Goal: Book appointment/travel/reservation

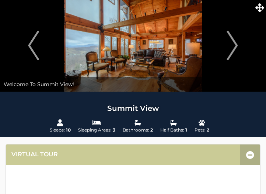
scroll to position [23, 0]
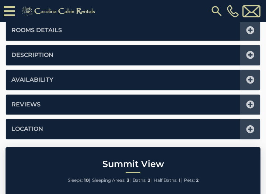
click at [131, 76] on li "Availability" at bounding box center [133, 80] width 254 height 20
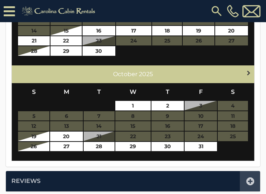
click at [249, 71] on span "Next" at bounding box center [249, 73] width 6 height 6
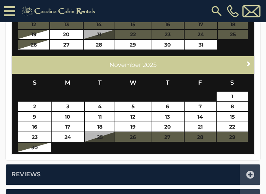
scroll to position [435, 0]
click at [249, 63] on span "Next" at bounding box center [249, 63] width 6 height 6
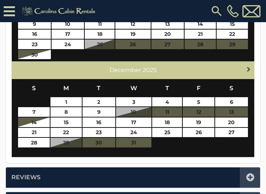
click at [249, 68] on span "Next" at bounding box center [249, 69] width 6 height 6
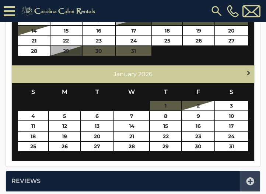
click at [249, 68] on link "Next" at bounding box center [248, 72] width 9 height 9
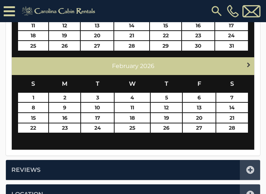
click at [248, 65] on span "Next" at bounding box center [249, 65] width 6 height 6
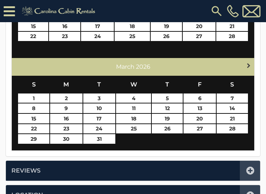
click at [248, 65] on span "Next" at bounding box center [249, 65] width 6 height 6
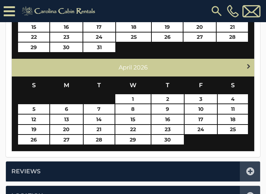
click at [248, 65] on span "Next" at bounding box center [249, 66] width 6 height 6
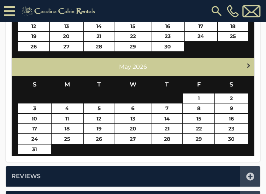
click at [248, 65] on span "Next" at bounding box center [249, 65] width 6 height 6
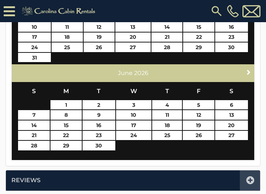
click at [248, 65] on div "Next [DATE]" at bounding box center [133, 73] width 243 height 18
click at [249, 69] on span "Next" at bounding box center [249, 72] width 6 height 6
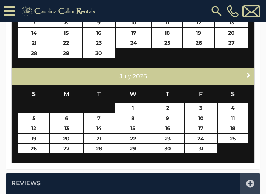
scroll to position [433, 0]
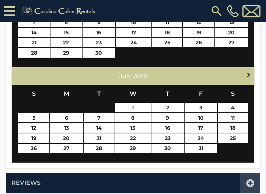
click at [250, 72] on span "Next" at bounding box center [249, 75] width 6 height 6
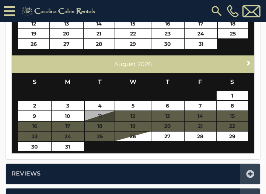
scroll to position [436, 0]
click at [247, 62] on span "Next" at bounding box center [249, 63] width 6 height 6
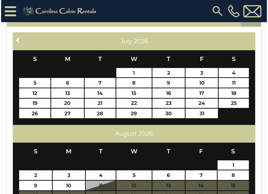
scroll to position [271, 0]
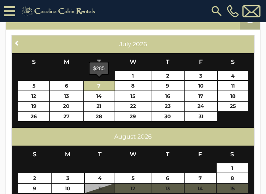
click at [95, 82] on link "7" at bounding box center [99, 86] width 31 height 10
type input "**********"
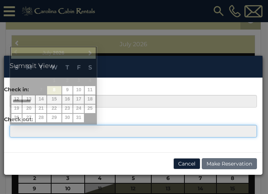
click at [122, 134] on input "text" at bounding box center [134, 131] width 248 height 13
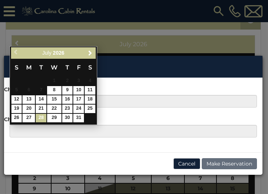
click at [43, 118] on link "28" at bounding box center [41, 118] width 11 height 8
type input "**********"
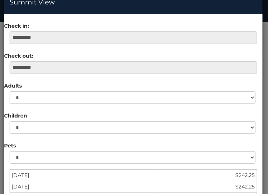
scroll to position [71, 0]
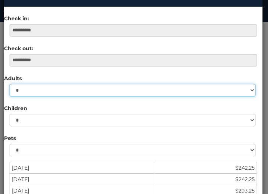
select select "*"
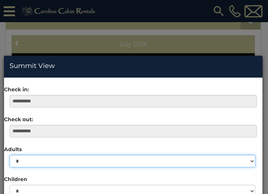
scroll to position [0, 0]
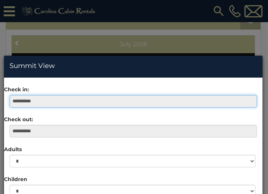
click at [114, 103] on input "**********" at bounding box center [134, 101] width 248 height 13
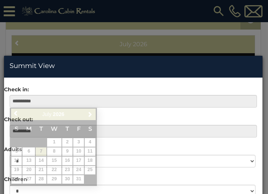
click at [173, 89] on div "**********" at bounding box center [133, 95] width 259 height 24
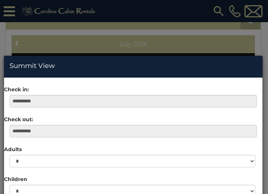
click at [138, 51] on div "**********" at bounding box center [134, 97] width 268 height 194
